Goal: Task Accomplishment & Management: Use online tool/utility

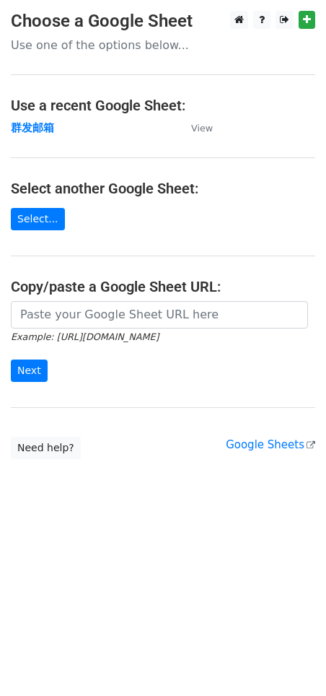
click at [26, 231] on main "Choose a Google Sheet Use one of the options below... Use a recent Google Sheet…" at bounding box center [163, 235] width 326 height 448
click at [35, 217] on link "Select..." at bounding box center [38, 219] width 54 height 22
click at [42, 225] on link "Select..." at bounding box center [38, 219] width 54 height 22
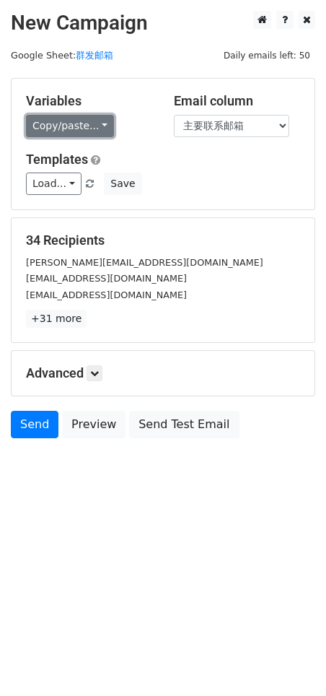
click at [100, 128] on link "Copy/paste..." at bounding box center [70, 126] width 88 height 22
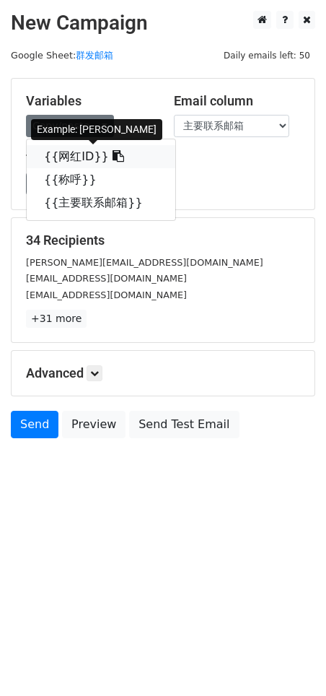
click at [84, 156] on link "{{网红ID}}" at bounding box center [101, 156] width 149 height 23
